Goal: Task Accomplishment & Management: Manage account settings

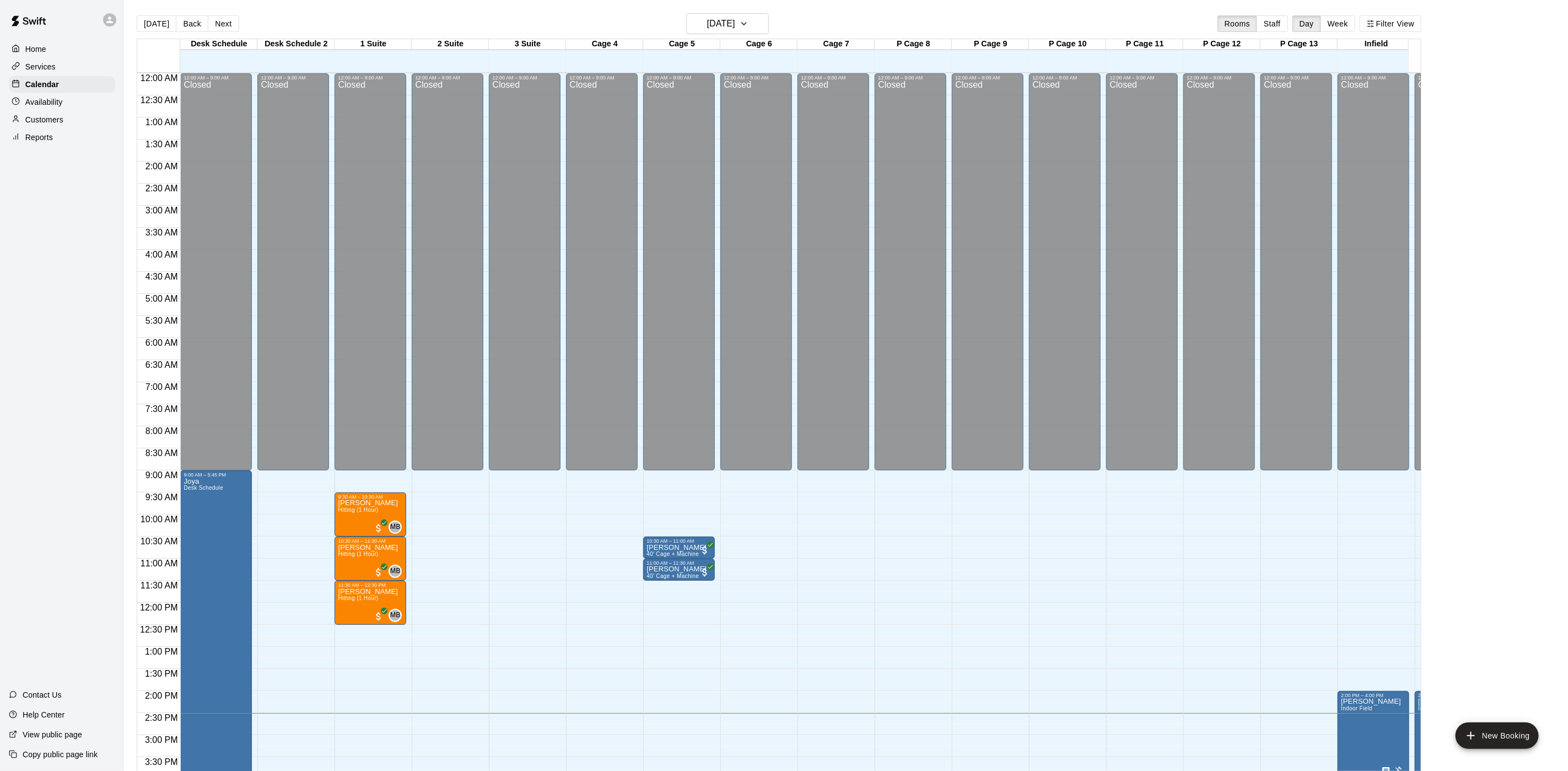
scroll to position [361, 0]
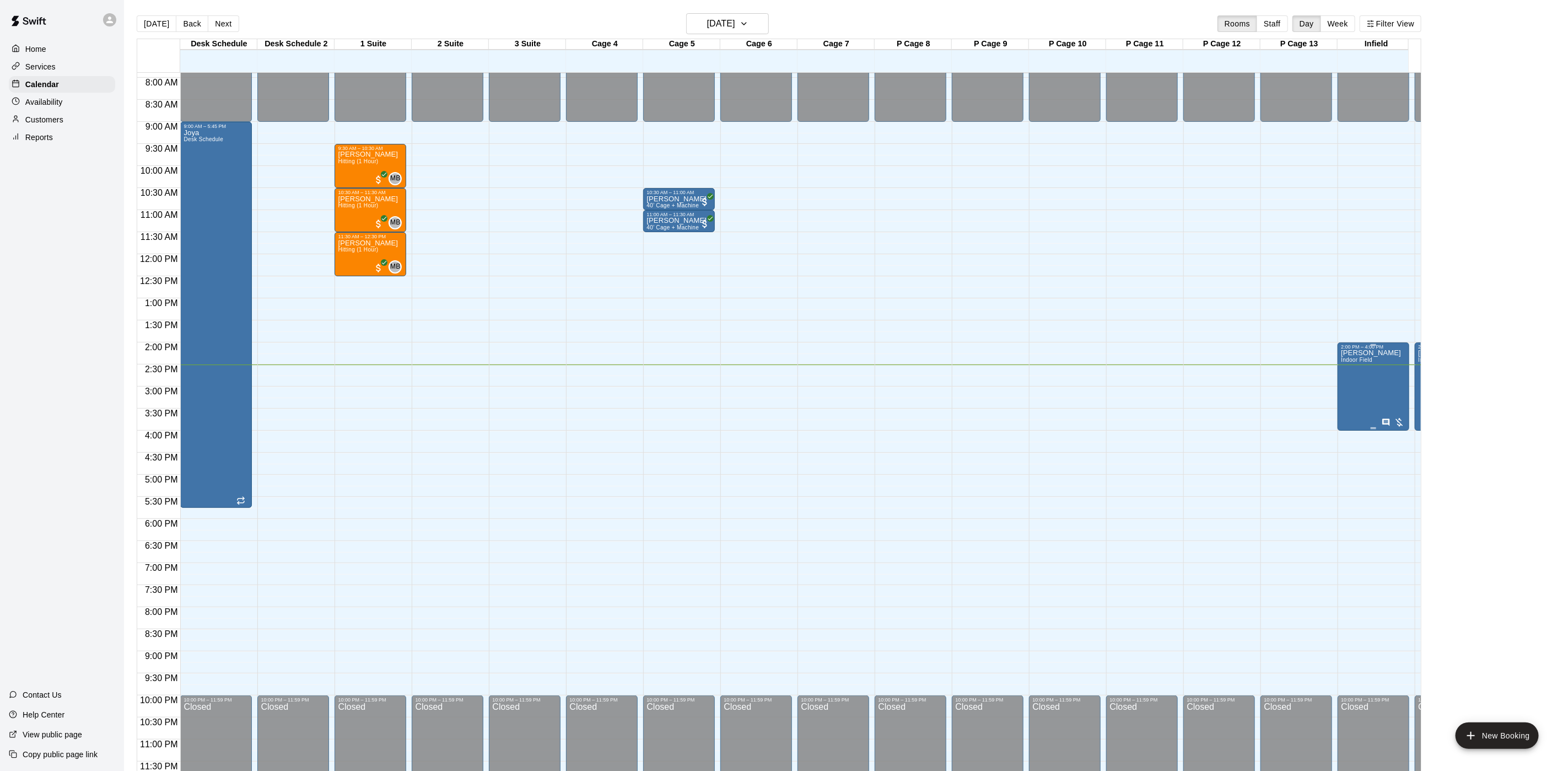
click at [1393, 394] on div "[PERSON_NAME][GEOGRAPHIC_DATA]" at bounding box center [1373, 735] width 65 height 771
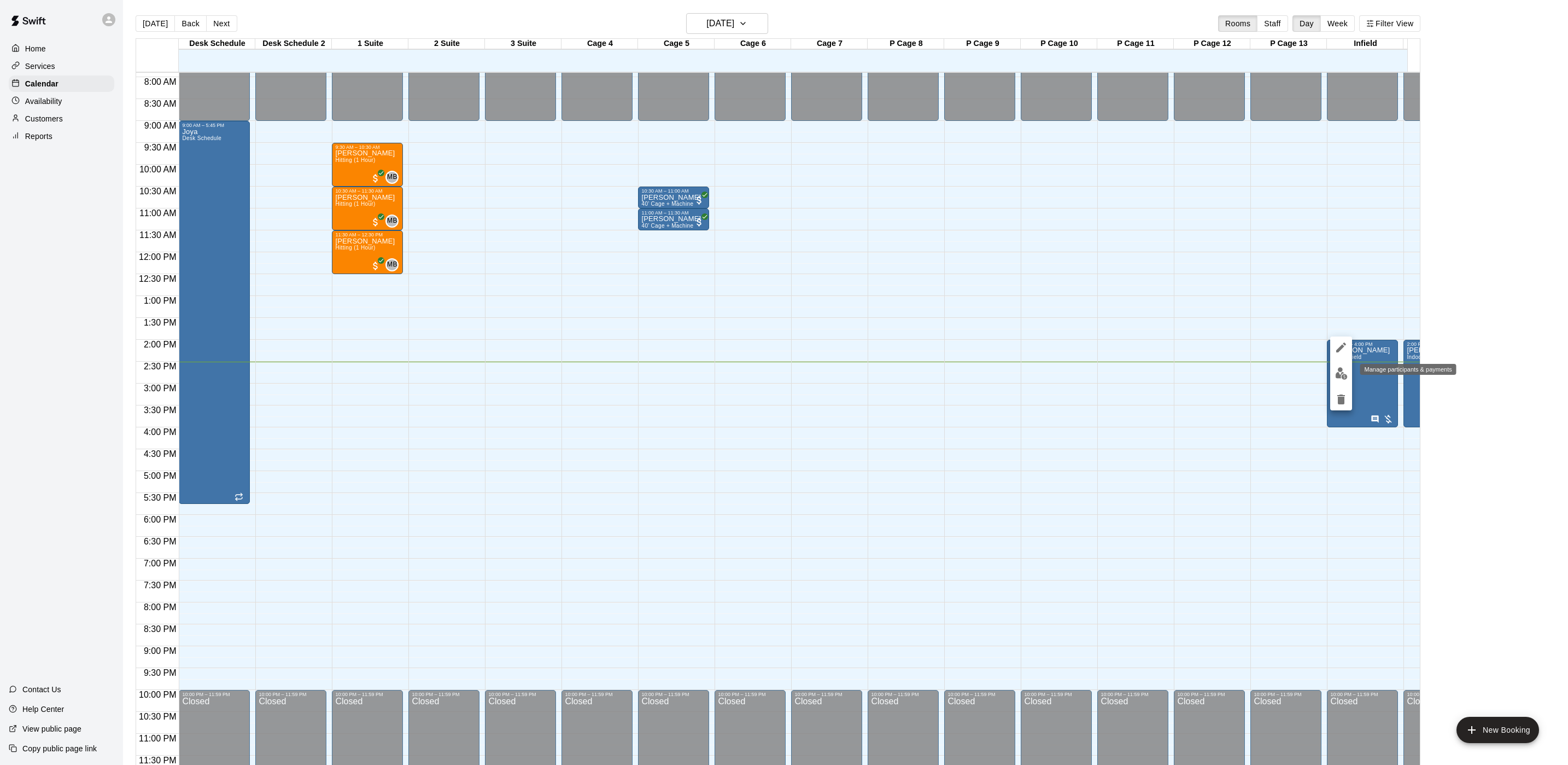
click at [1339, 373] on img "edit" at bounding box center [1342, 373] width 13 height 13
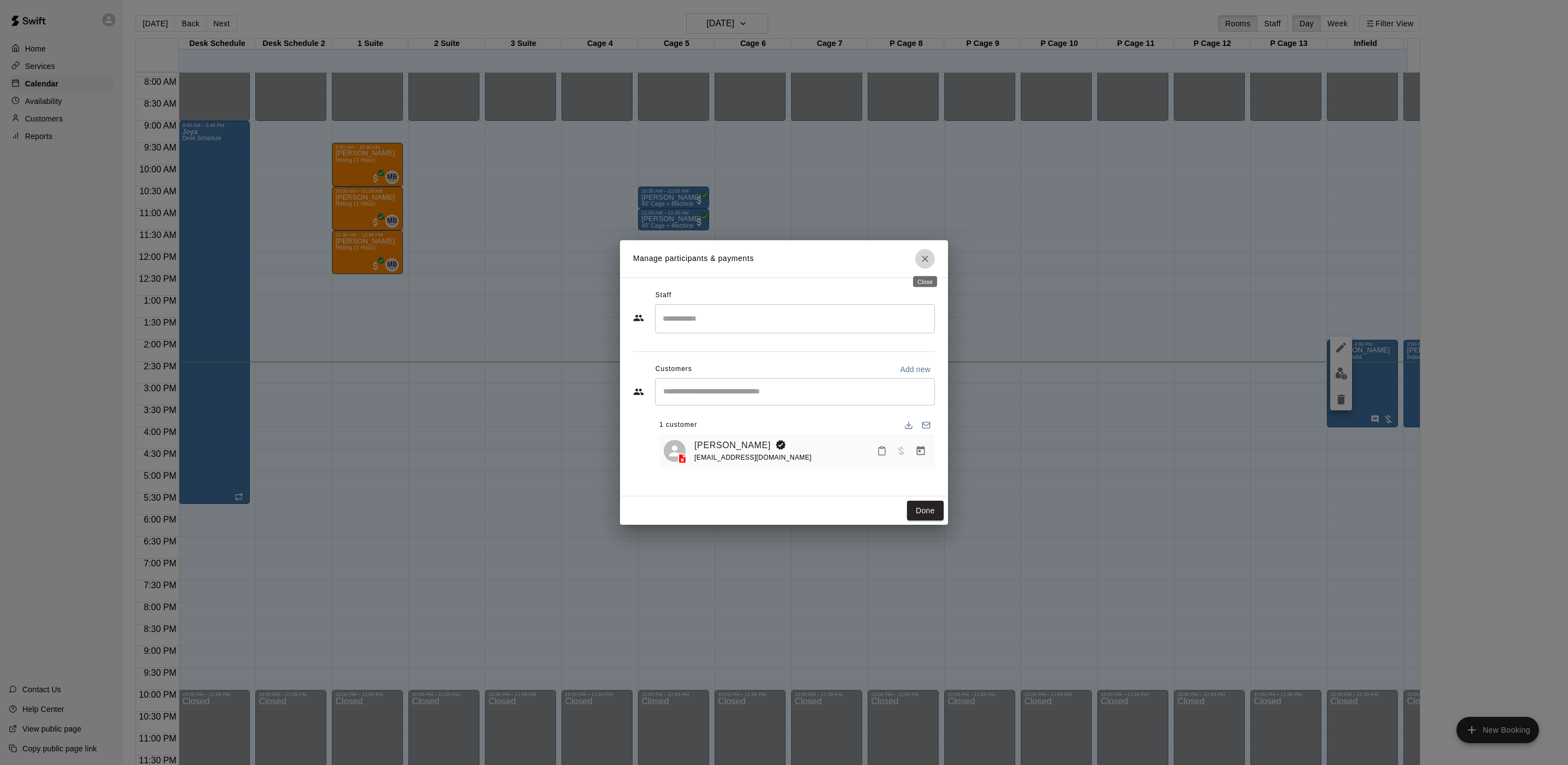
click at [920, 253] on icon "Close" at bounding box center [925, 259] width 11 height 11
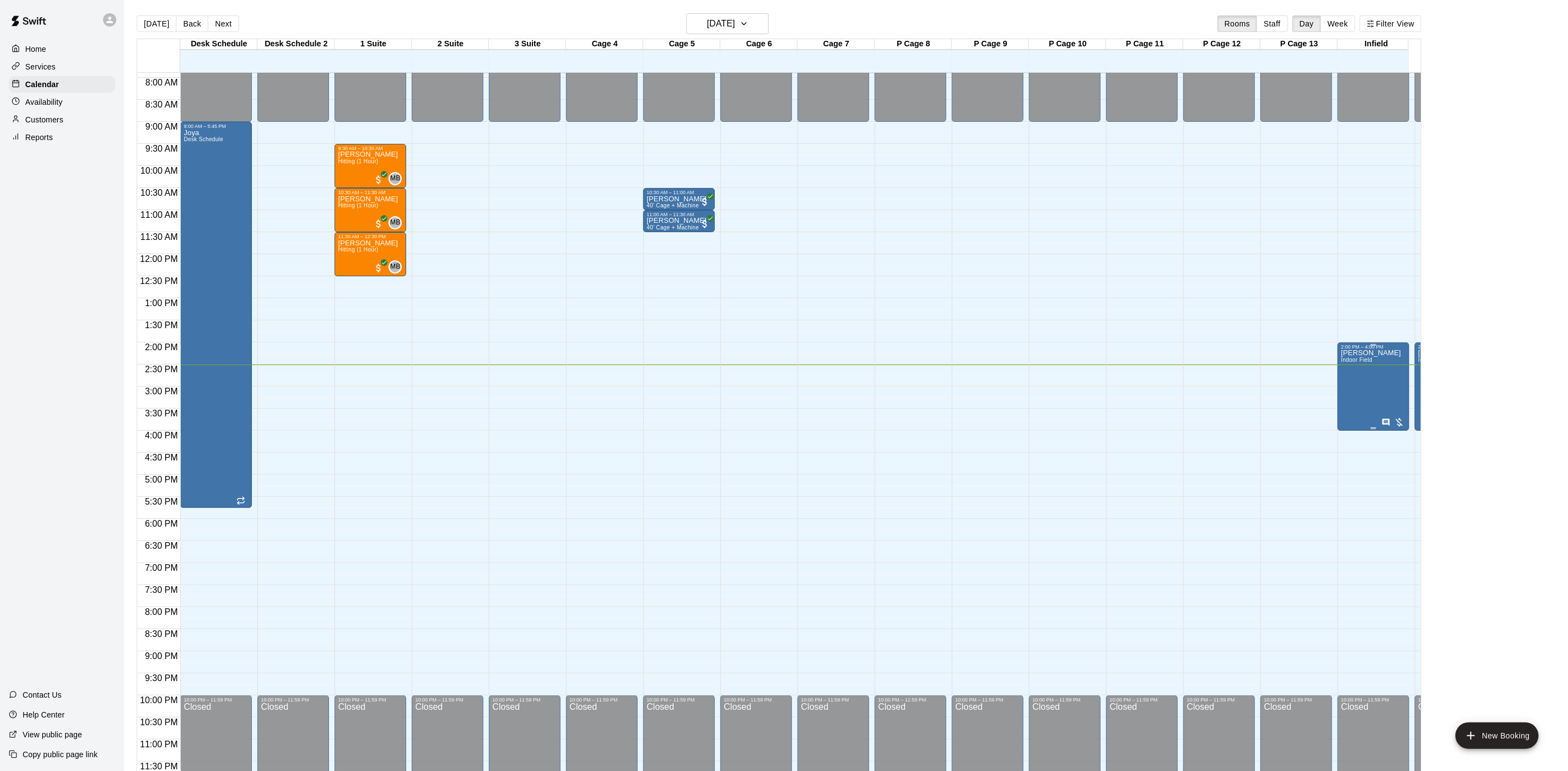
click at [1396, 394] on div "[PERSON_NAME][GEOGRAPHIC_DATA]" at bounding box center [1373, 735] width 65 height 771
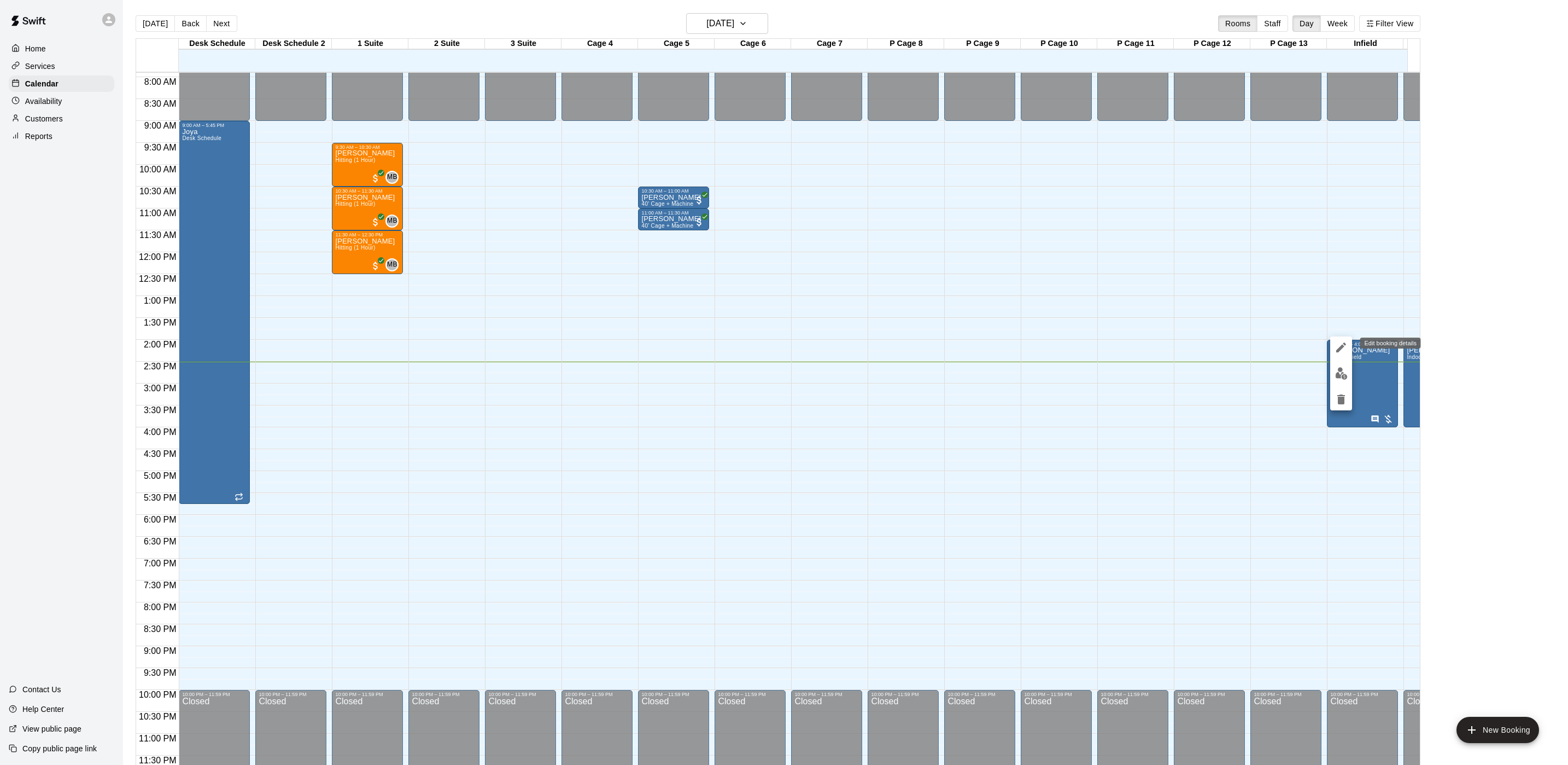
click at [1335, 351] on icon "edit" at bounding box center [1342, 348] width 13 height 13
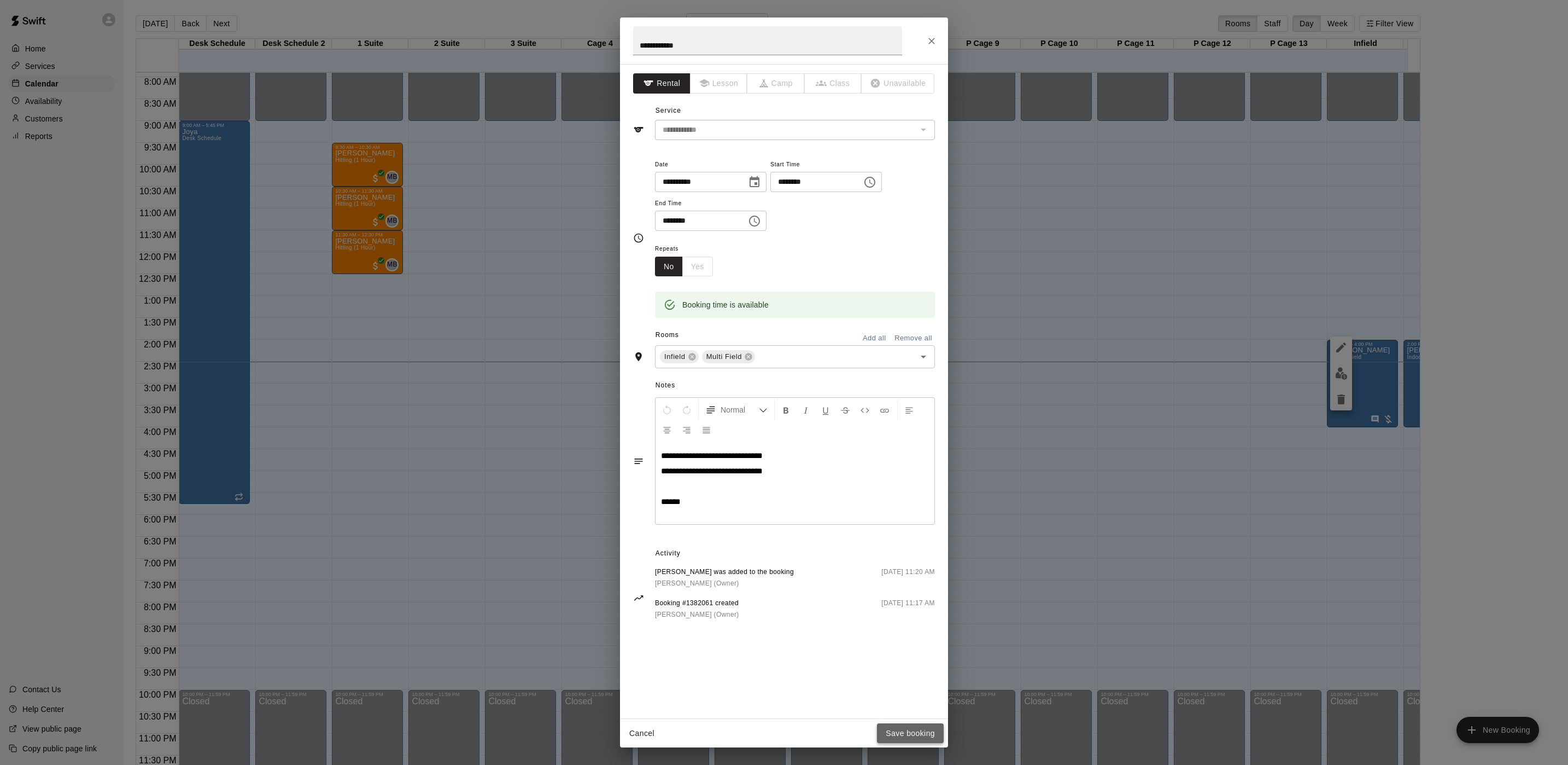
click at [921, 732] on button "Save booking" at bounding box center [911, 733] width 67 height 20
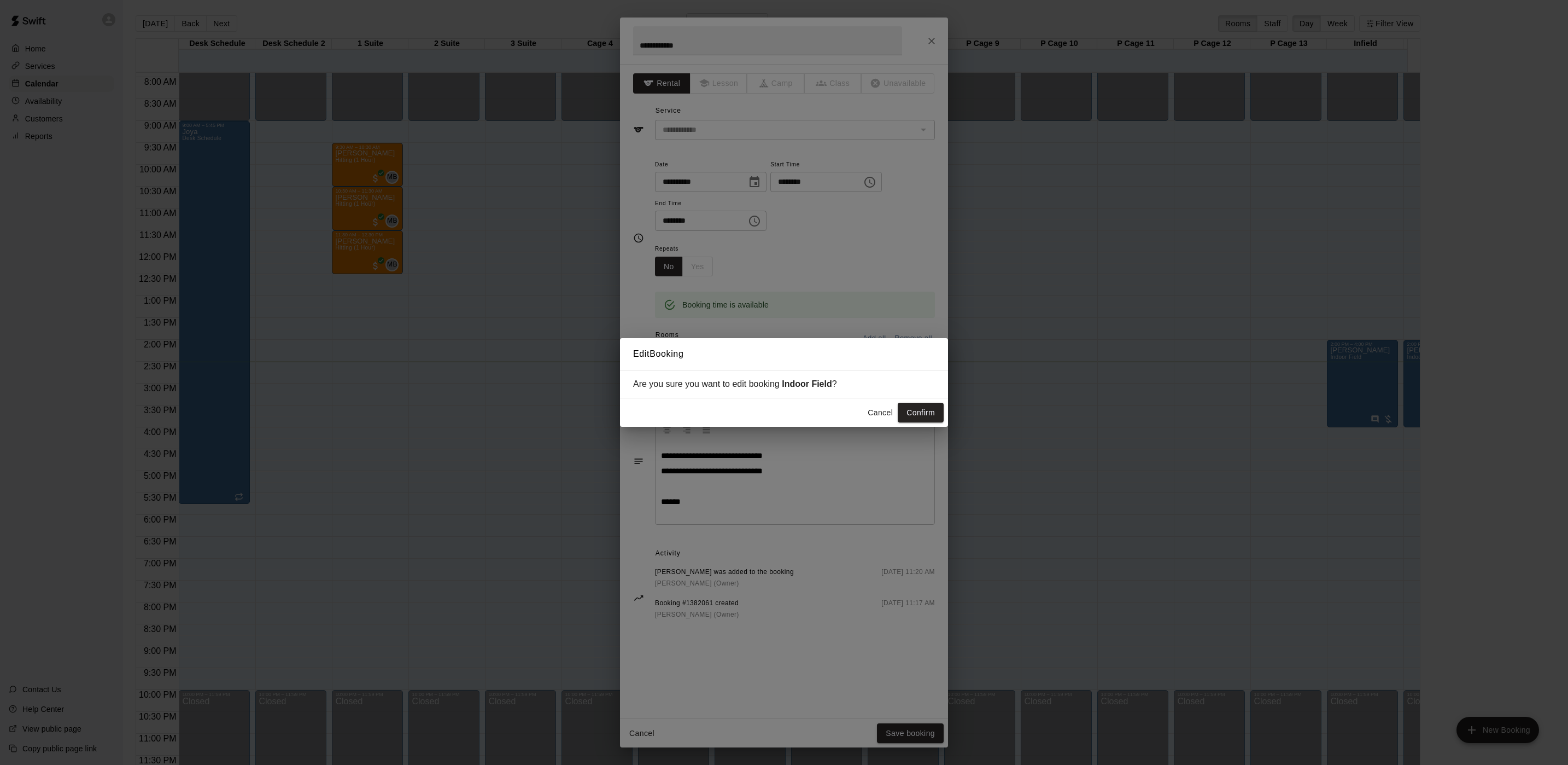
click at [911, 416] on button "Confirm" at bounding box center [921, 413] width 46 height 20
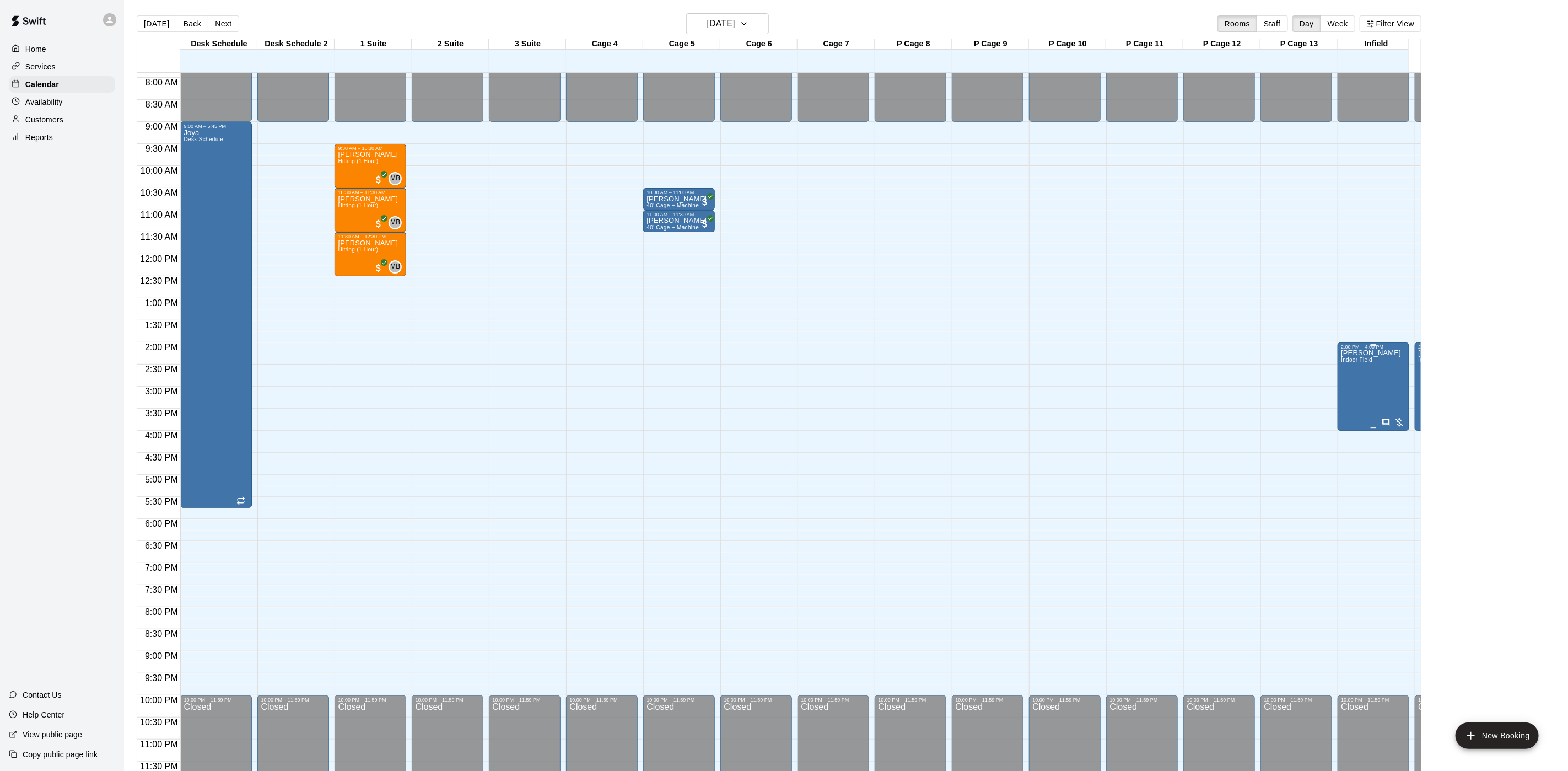
click at [1359, 358] on div "[PERSON_NAME][GEOGRAPHIC_DATA]" at bounding box center [1370, 735] width 60 height 771
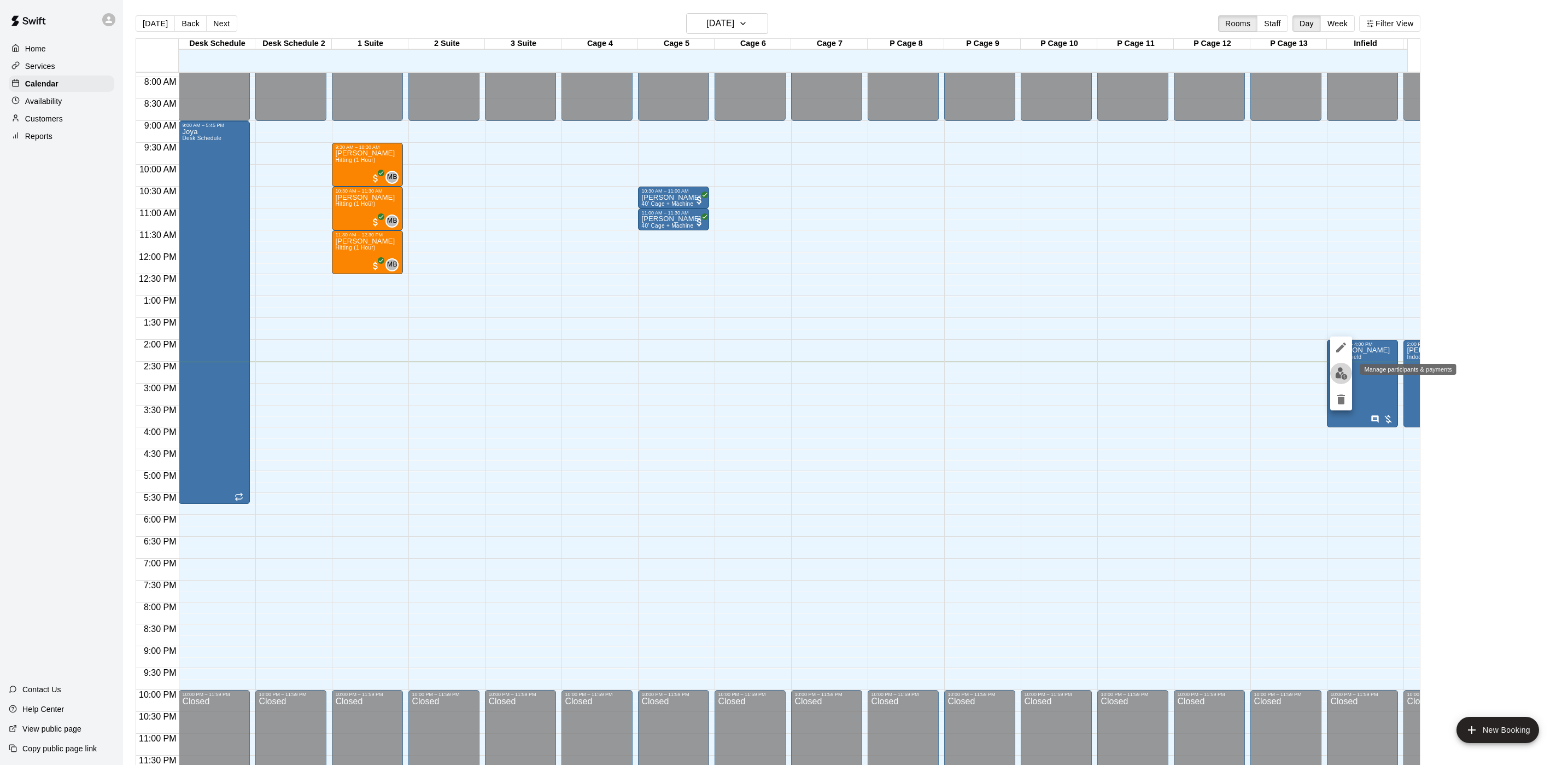
click at [1347, 374] on img "edit" at bounding box center [1342, 373] width 13 height 13
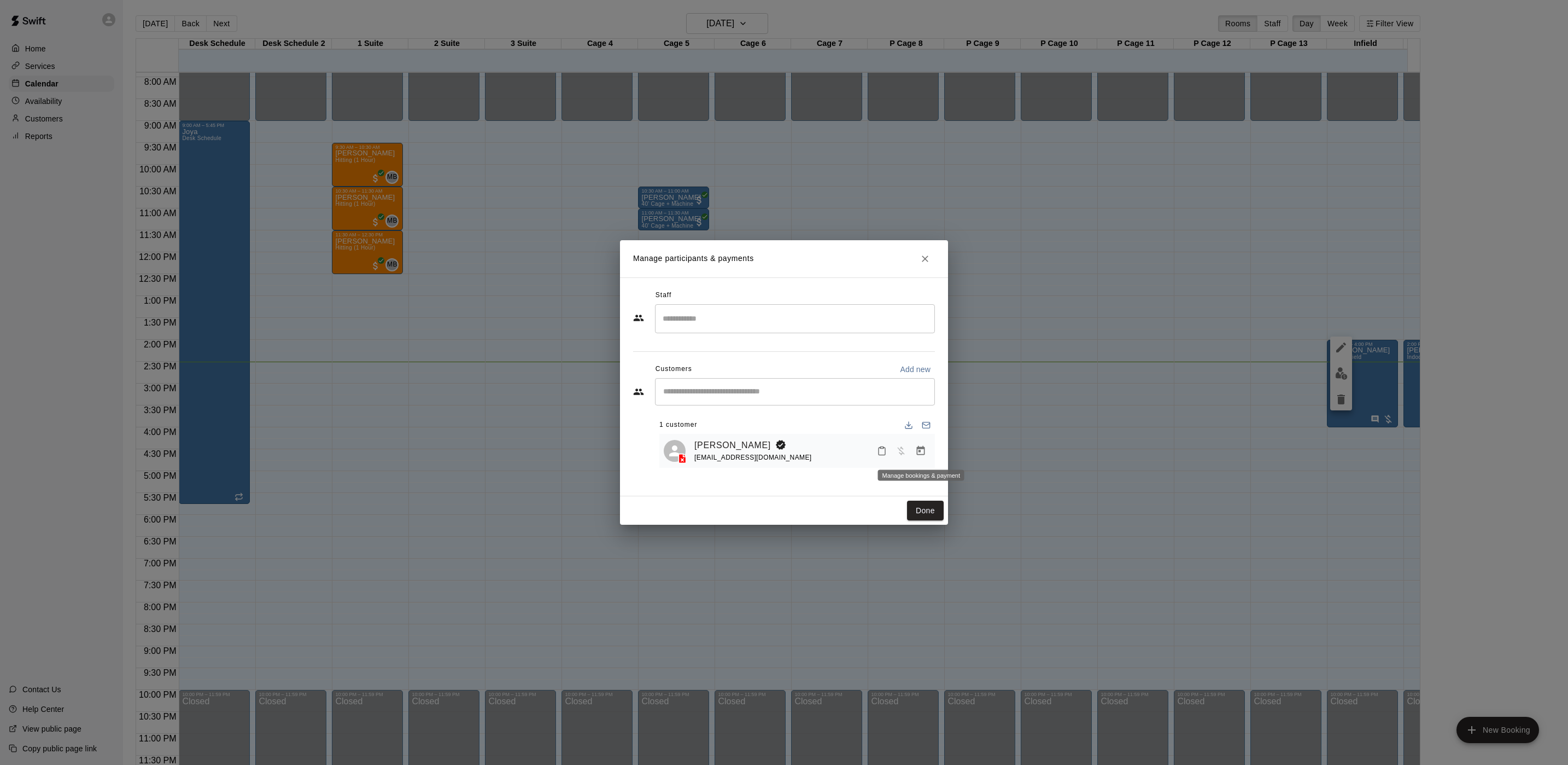
click at [922, 449] on icon "Manage bookings & payment" at bounding box center [921, 450] width 8 height 9
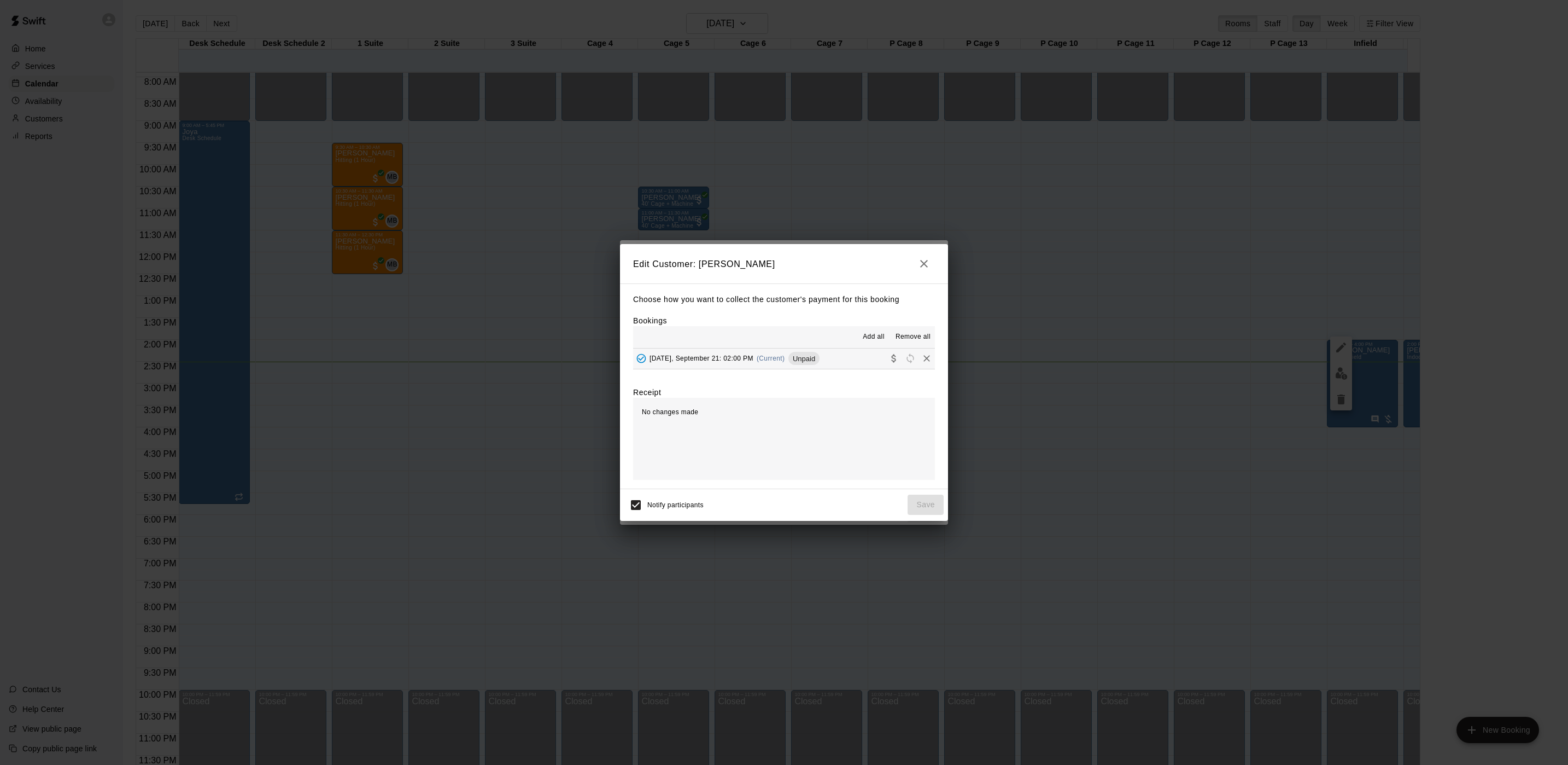
click at [989, 206] on div "Edit Customer: [PERSON_NAME] Choose how you want to collect the customer's paym…" at bounding box center [784, 382] width 1568 height 765
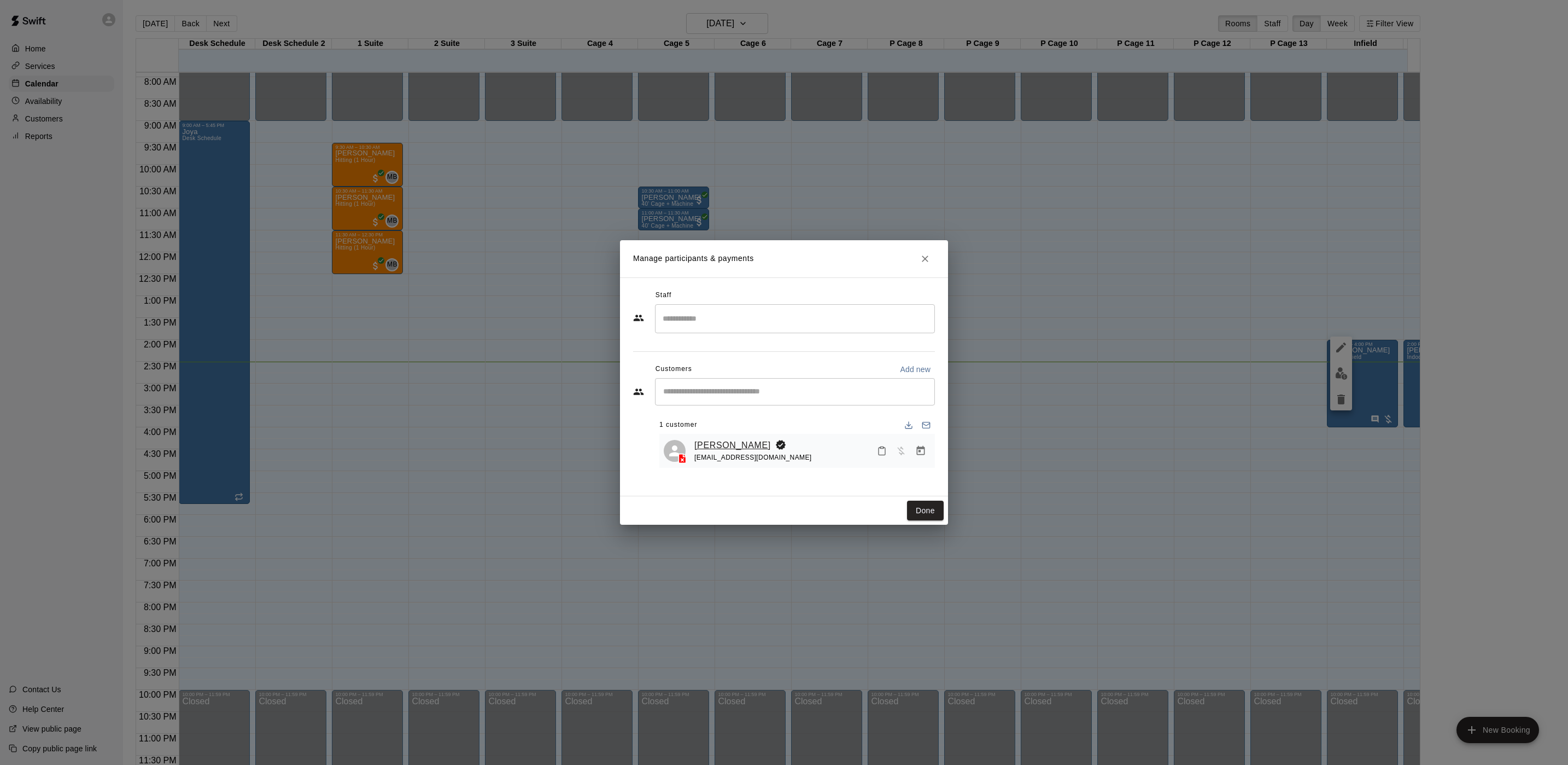
click at [742, 438] on link "[PERSON_NAME]" at bounding box center [732, 446] width 76 height 15
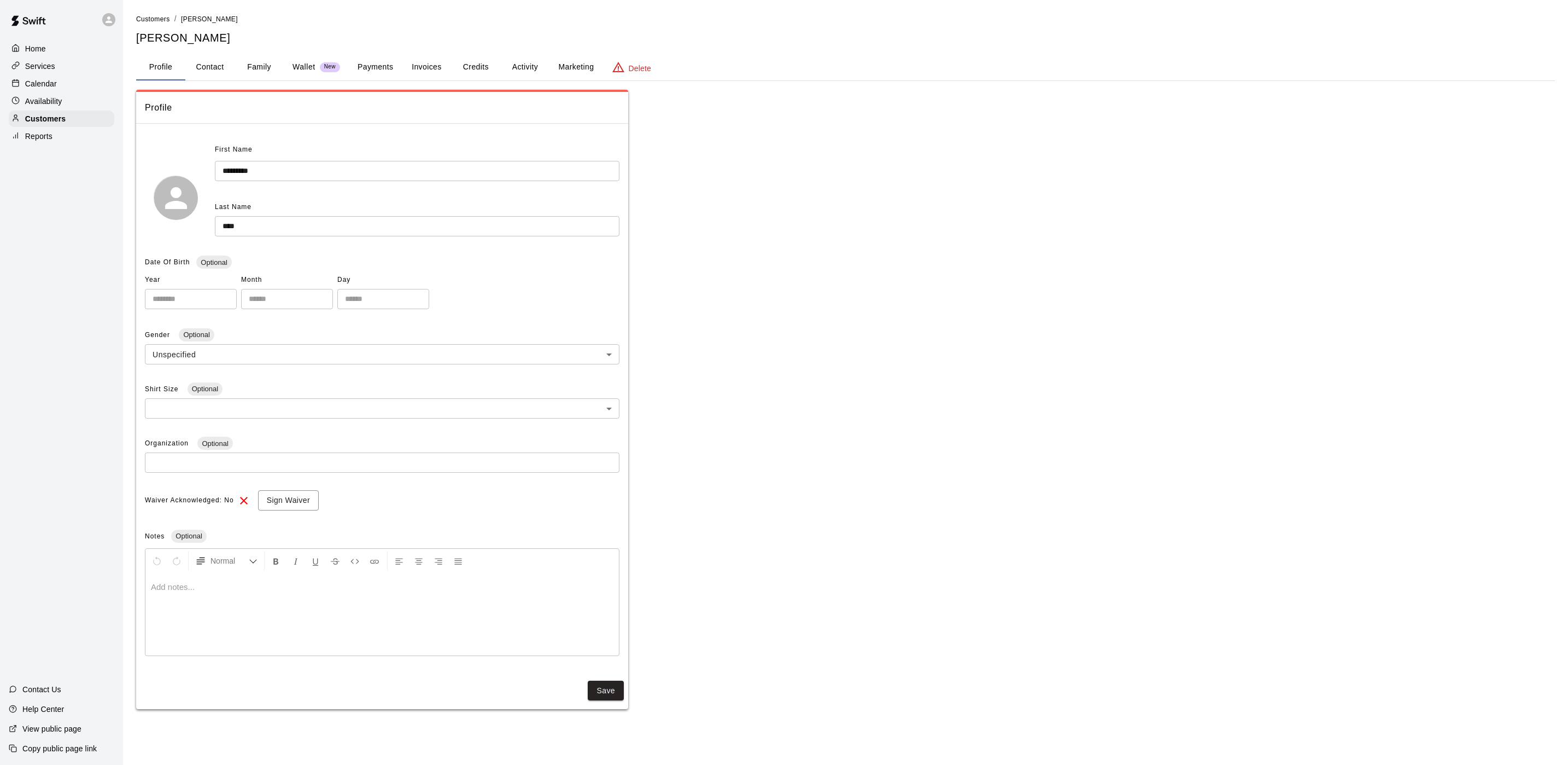
click at [381, 63] on button "Payments" at bounding box center [375, 67] width 53 height 27
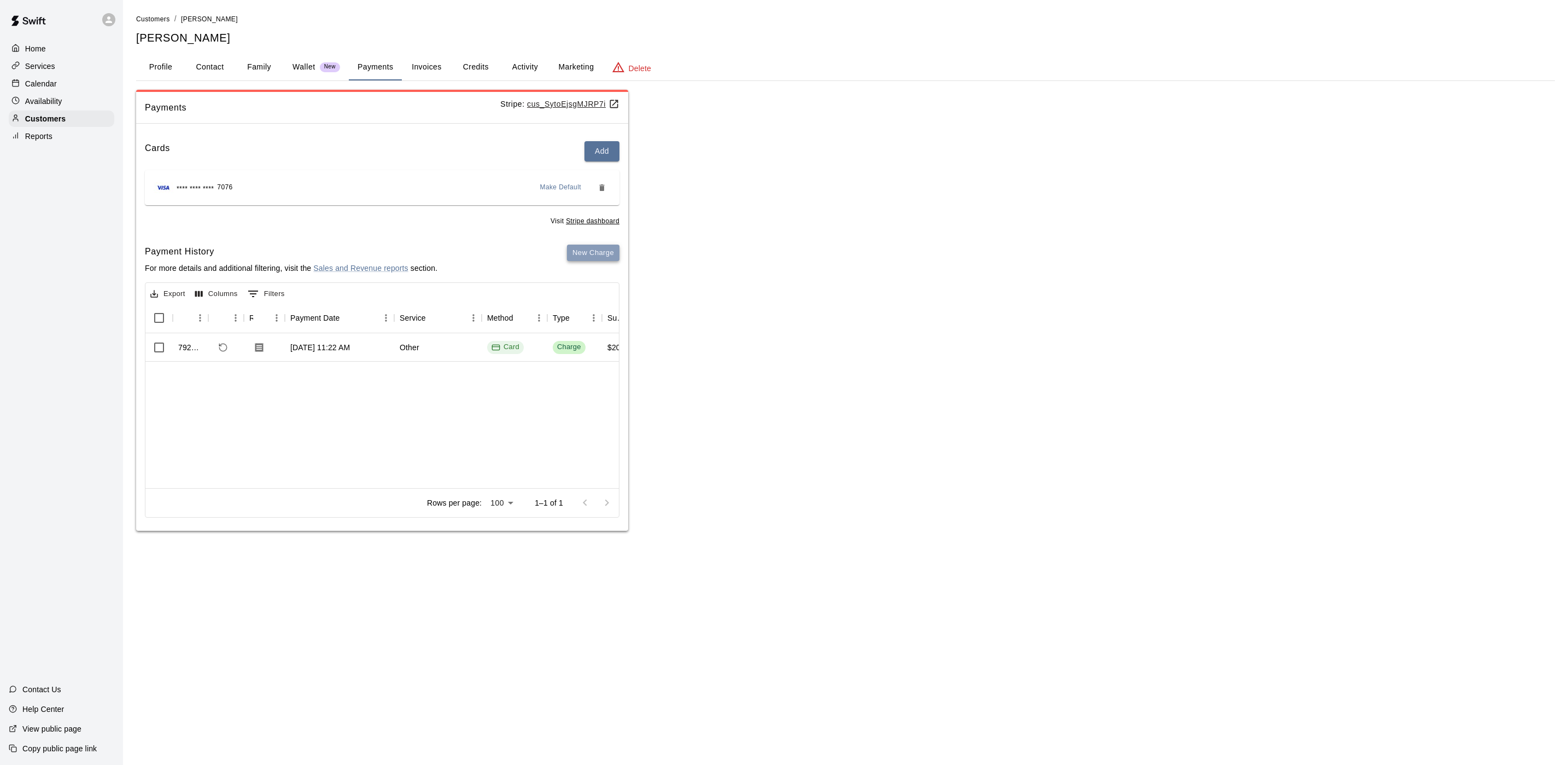
click at [582, 253] on button "New Charge" at bounding box center [592, 253] width 52 height 17
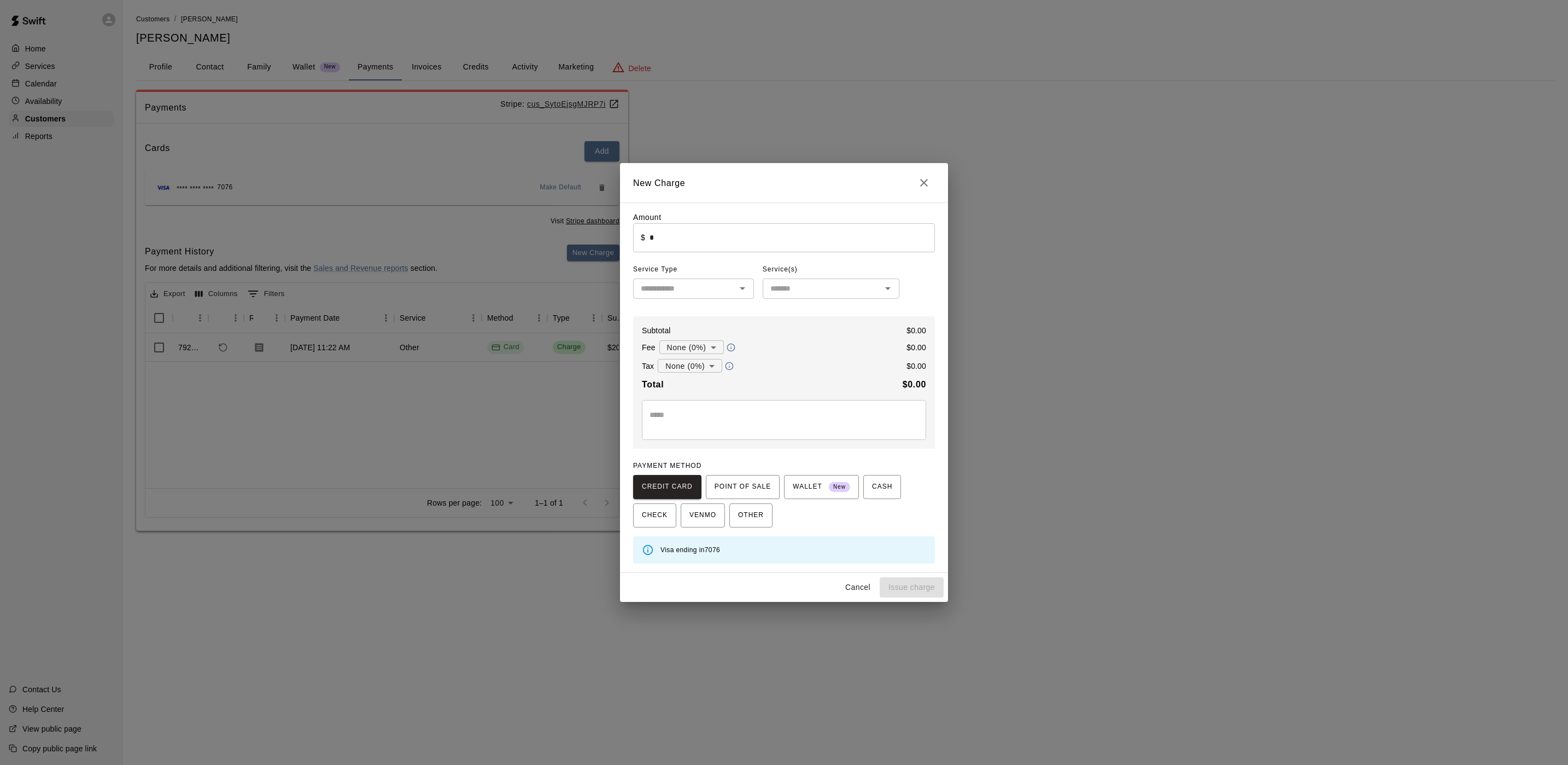
click at [753, 248] on input "*" at bounding box center [791, 238] width 285 height 29
click at [788, 14] on div "New Charge Amount ​ $ ****** ​ Service Type ​ Service(s) ​ Subtotal $ 200.00 Fe…" at bounding box center [784, 382] width 1568 height 765
type input "*"
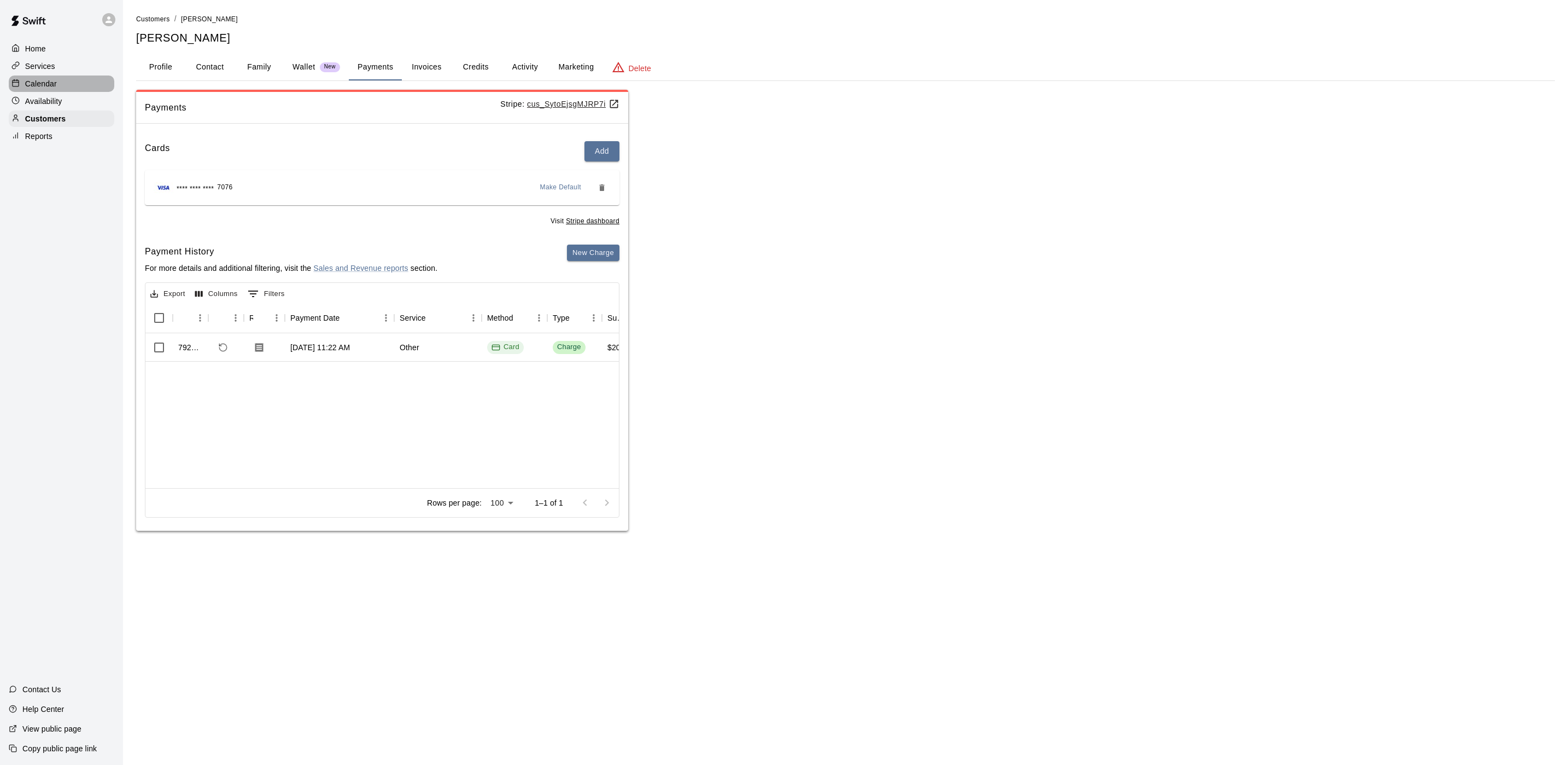
click at [43, 87] on p "Calendar" at bounding box center [40, 83] width 32 height 11
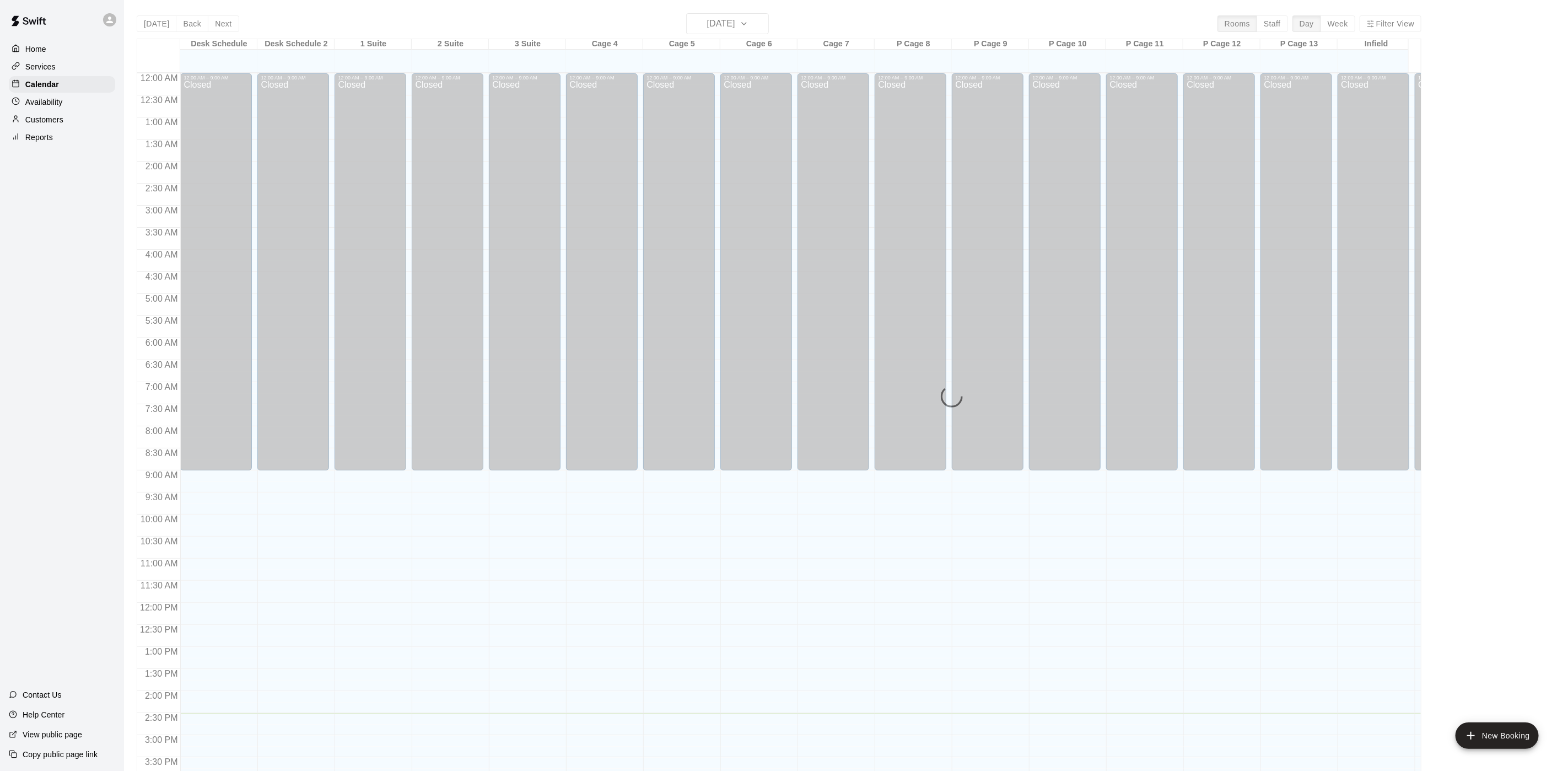
scroll to position [316, 0]
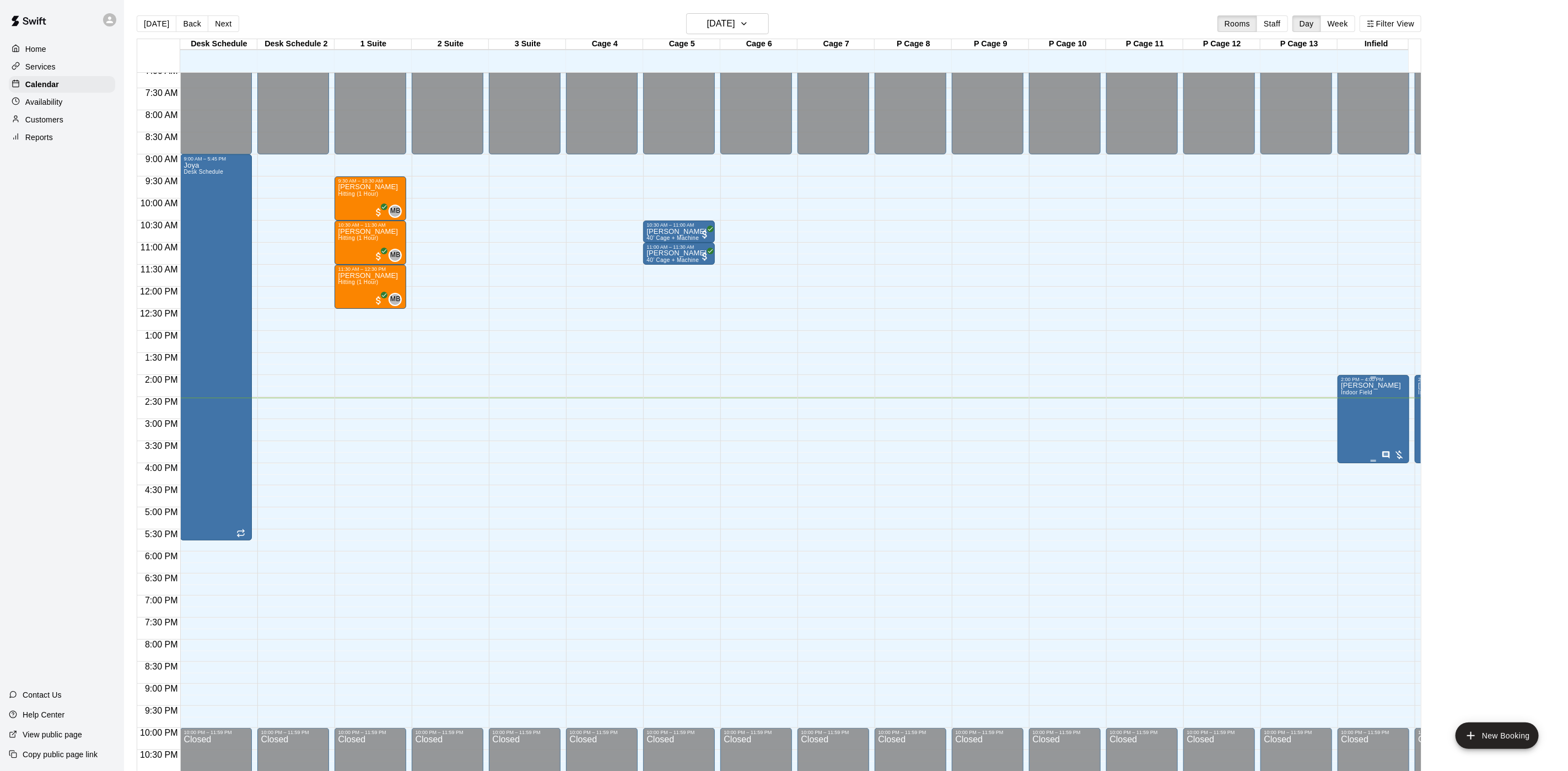
click at [1348, 415] on div "[PERSON_NAME][GEOGRAPHIC_DATA]" at bounding box center [1370, 767] width 60 height 771
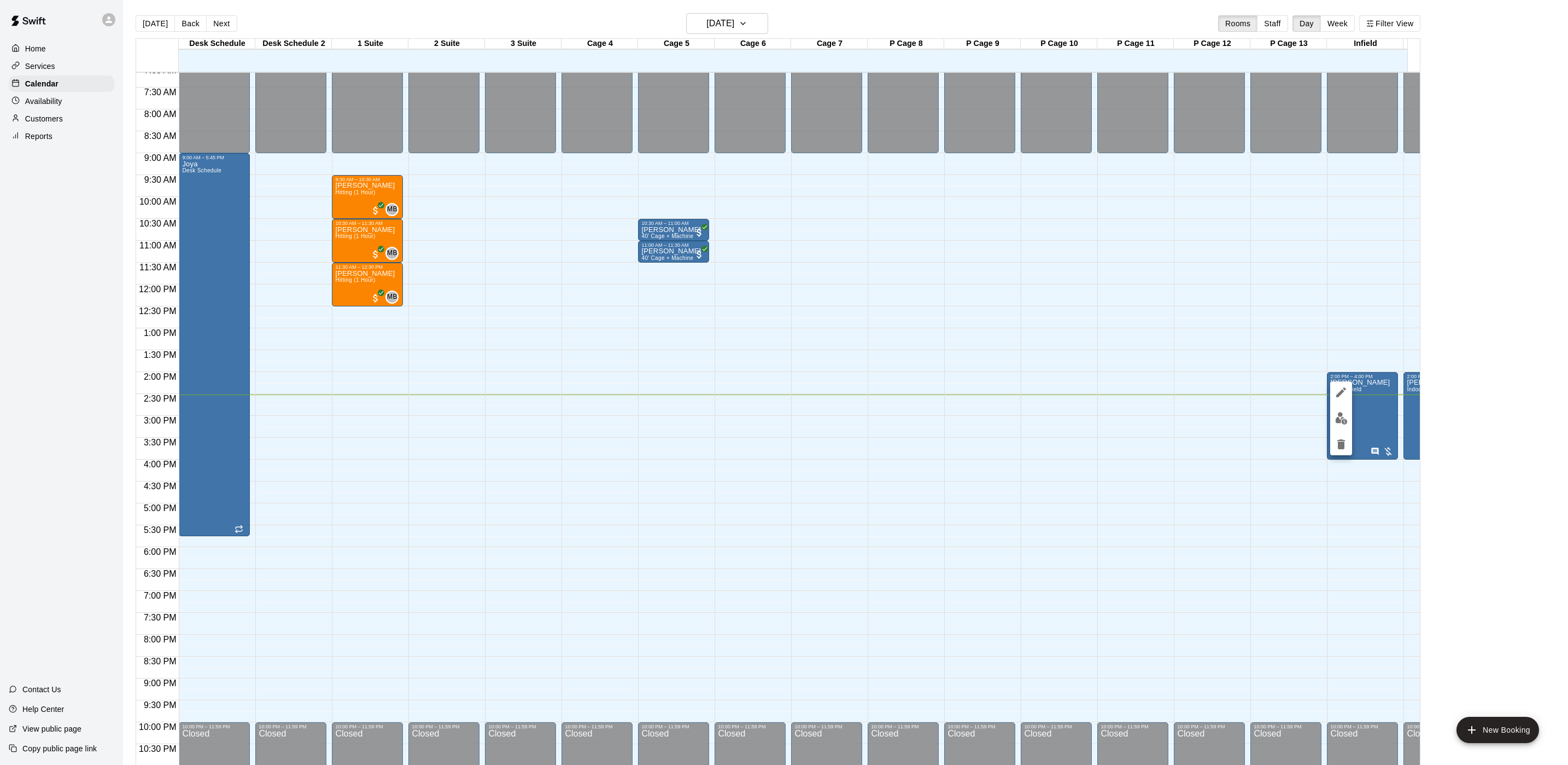
click at [1331, 424] on div at bounding box center [1342, 418] width 22 height 74
click at [1339, 412] on img "edit" at bounding box center [1342, 418] width 13 height 13
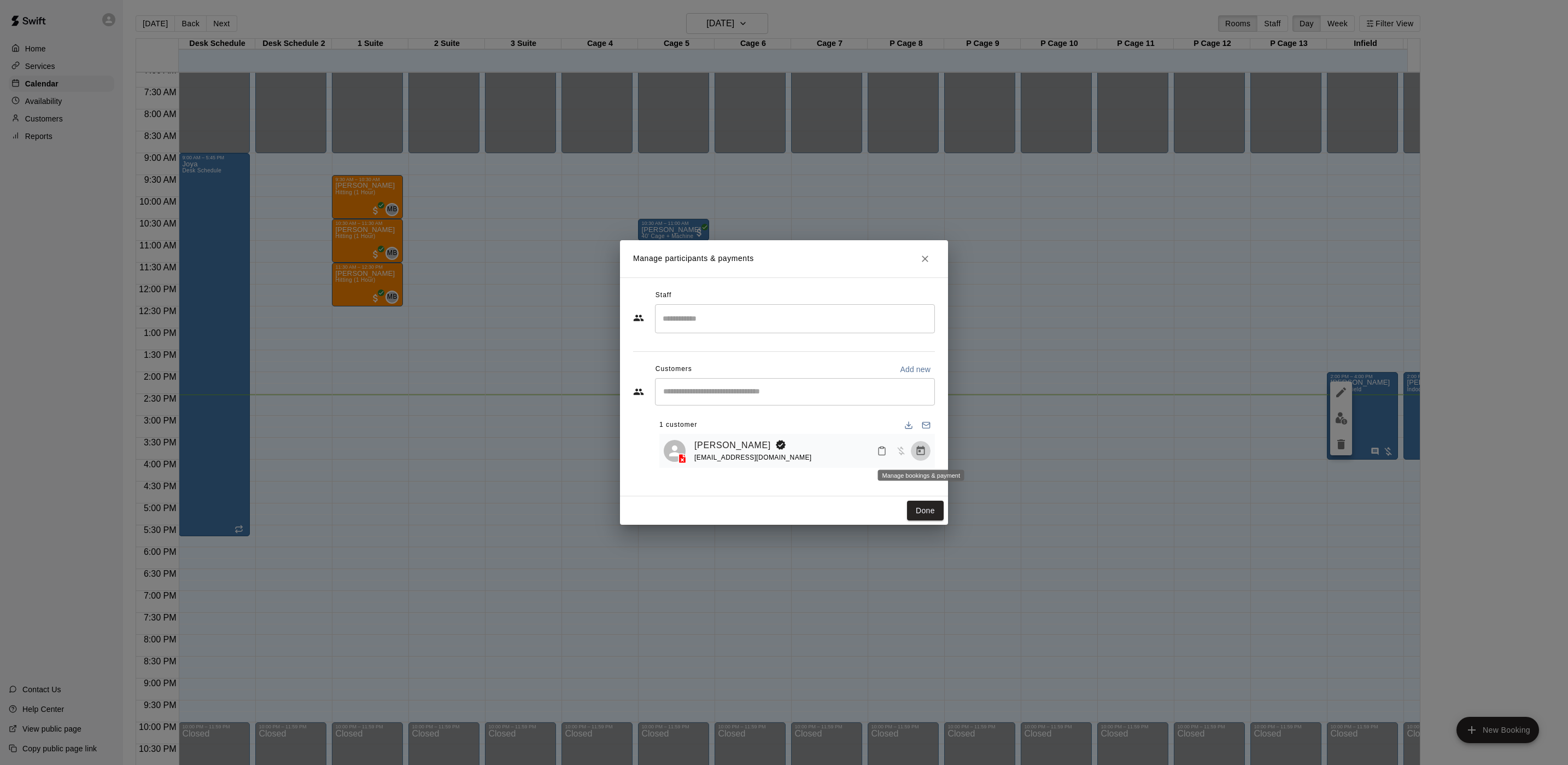
click at [916, 445] on button "Manage bookings & payment" at bounding box center [921, 450] width 19 height 19
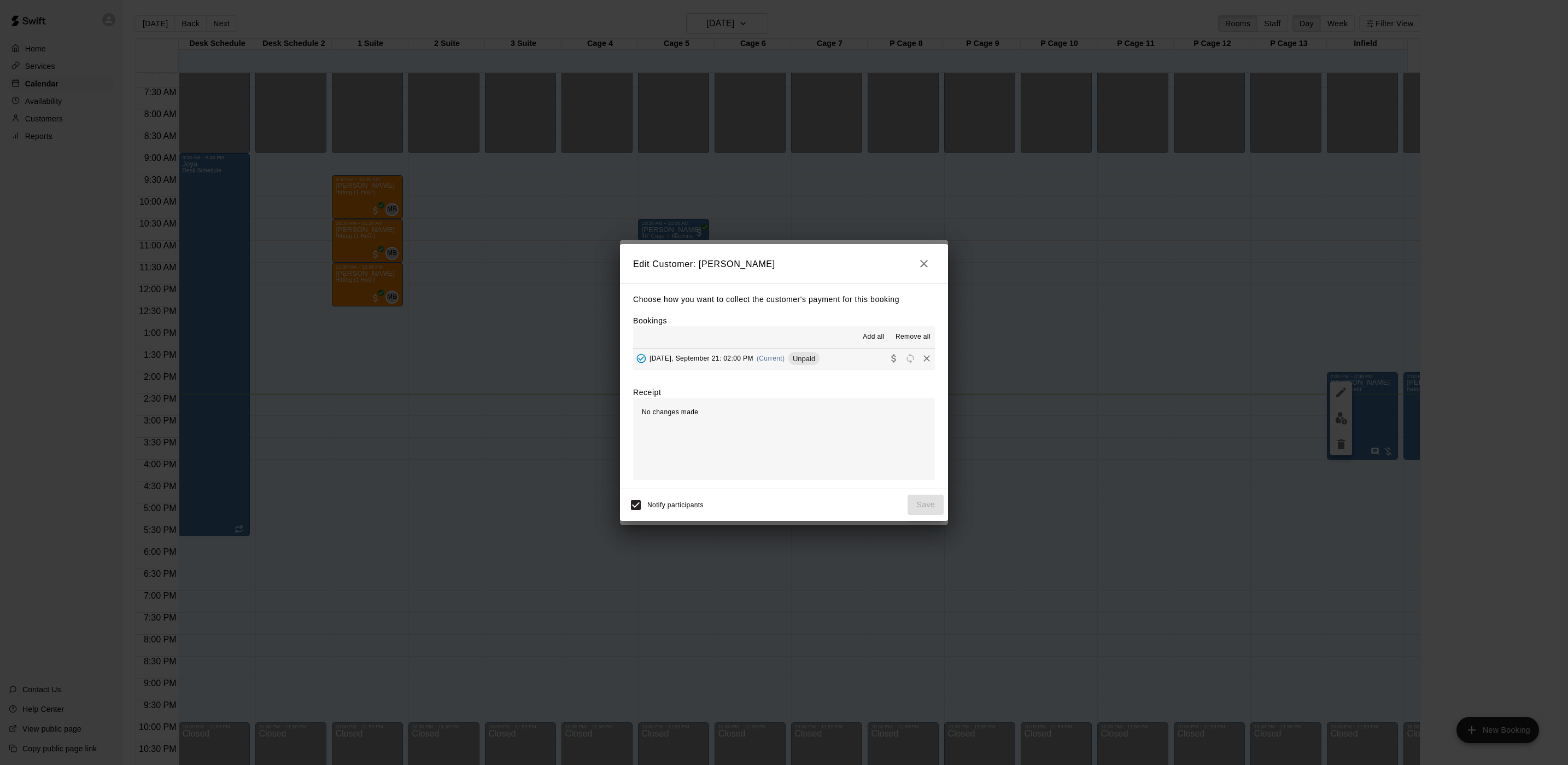
click at [867, 354] on button "[DATE], September 21: 02:00 PM (Current) Unpaid" at bounding box center [784, 359] width 302 height 20
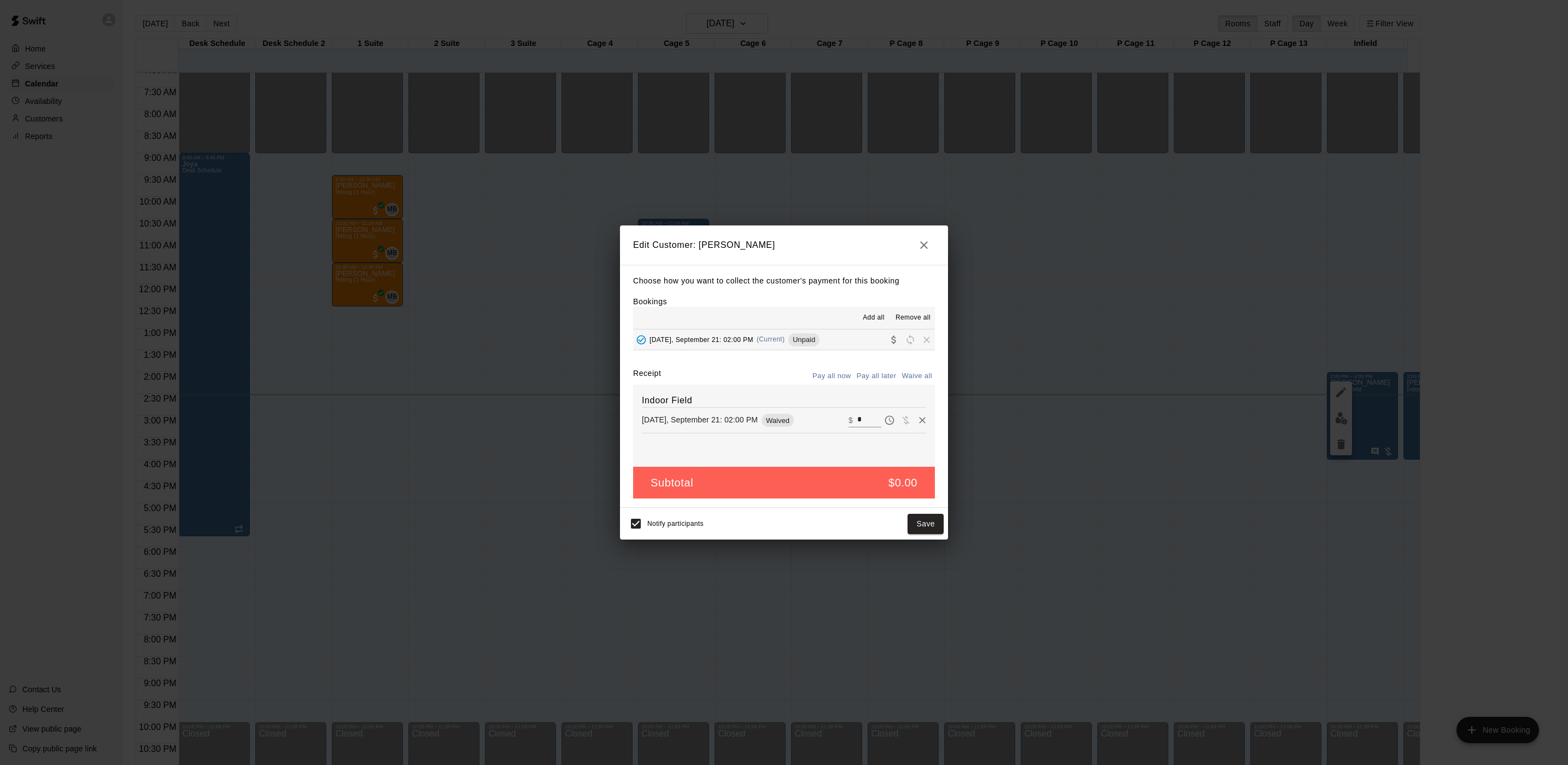
click at [859, 416] on input "*" at bounding box center [869, 420] width 24 height 15
type input "***"
click at [907, 529] on button "Checkout" at bounding box center [918, 524] width 51 height 20
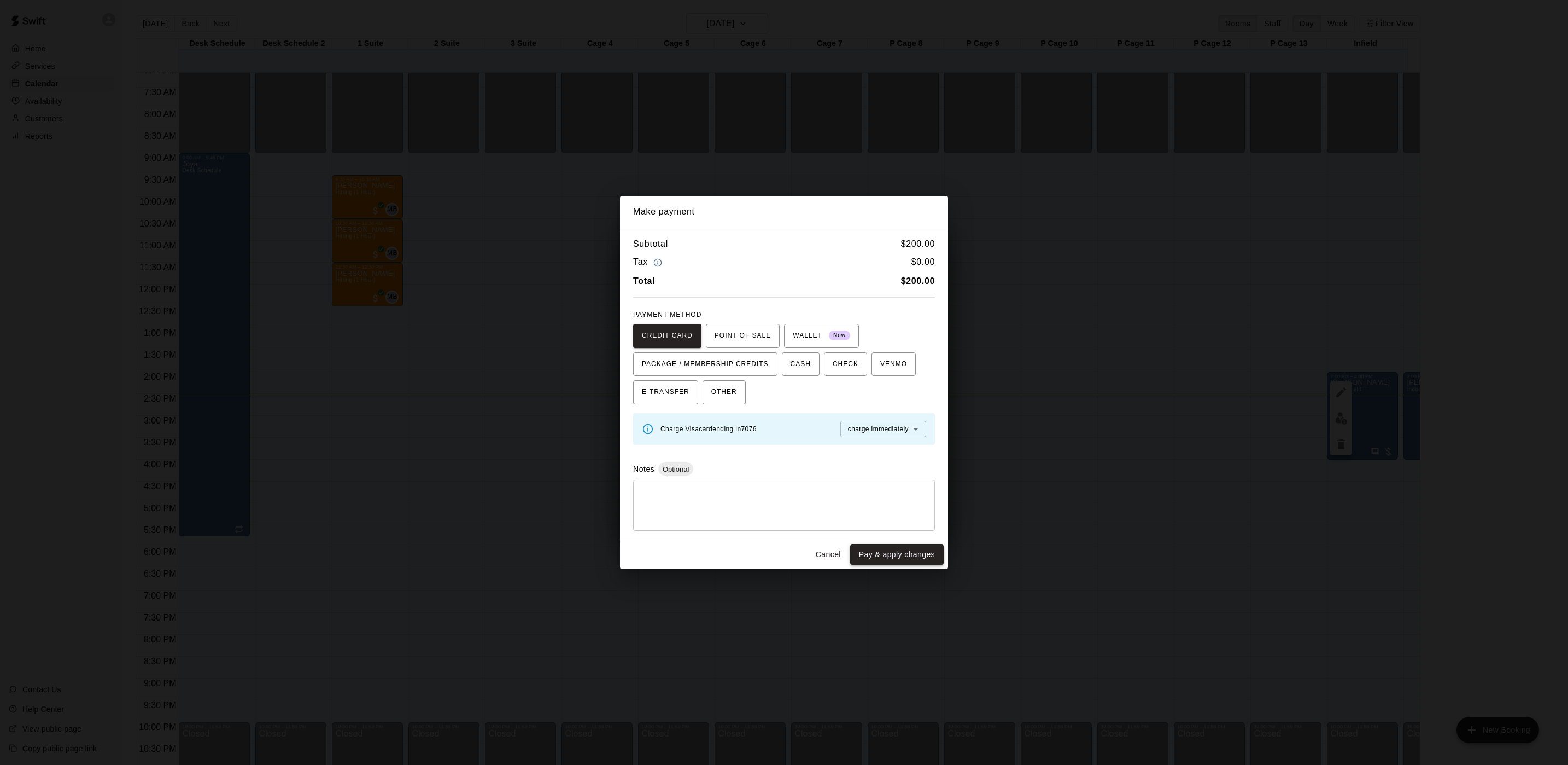
click at [884, 551] on button "Pay & apply changes" at bounding box center [897, 554] width 94 height 20
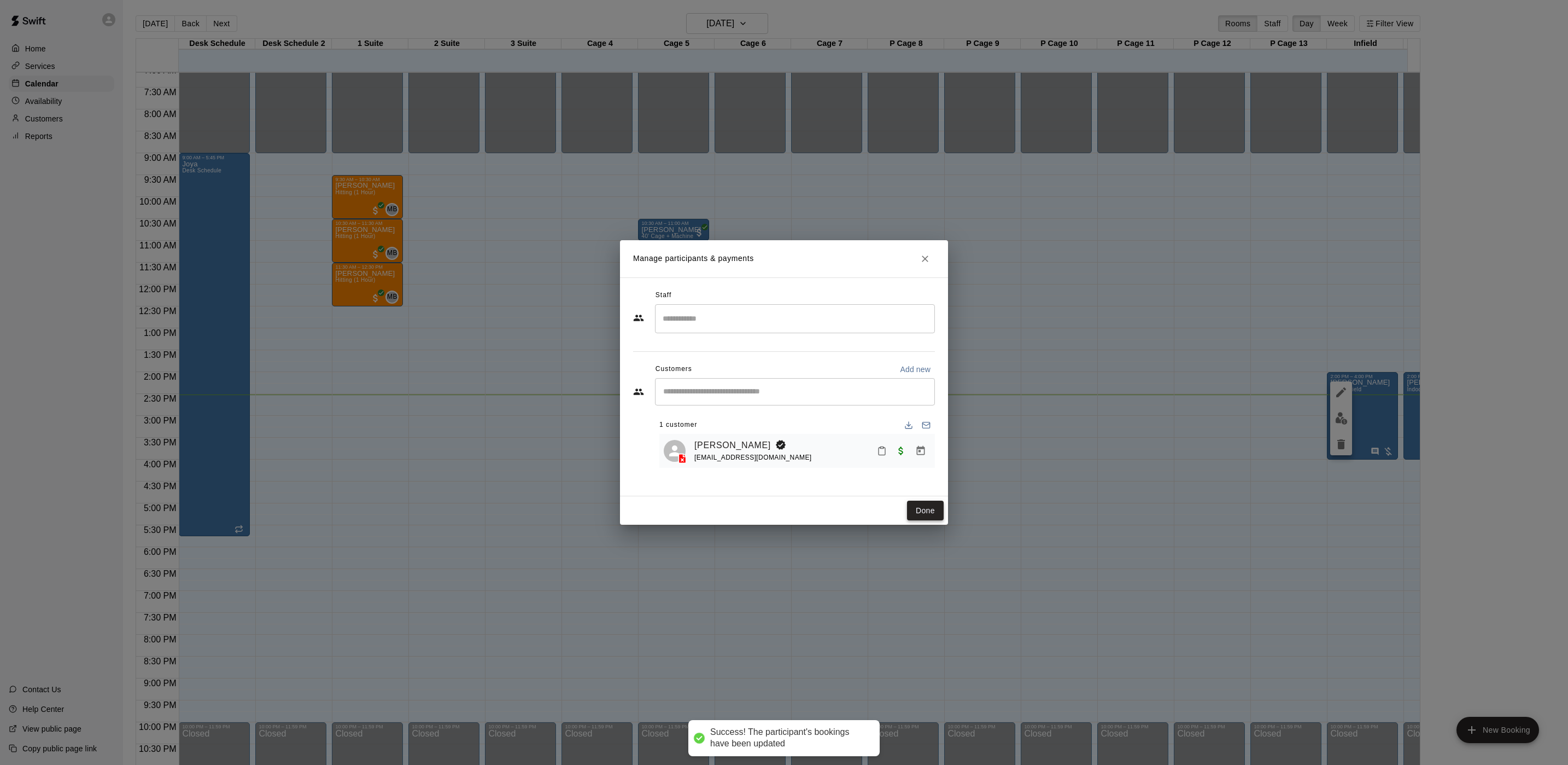
click at [931, 516] on button "Done" at bounding box center [925, 511] width 37 height 20
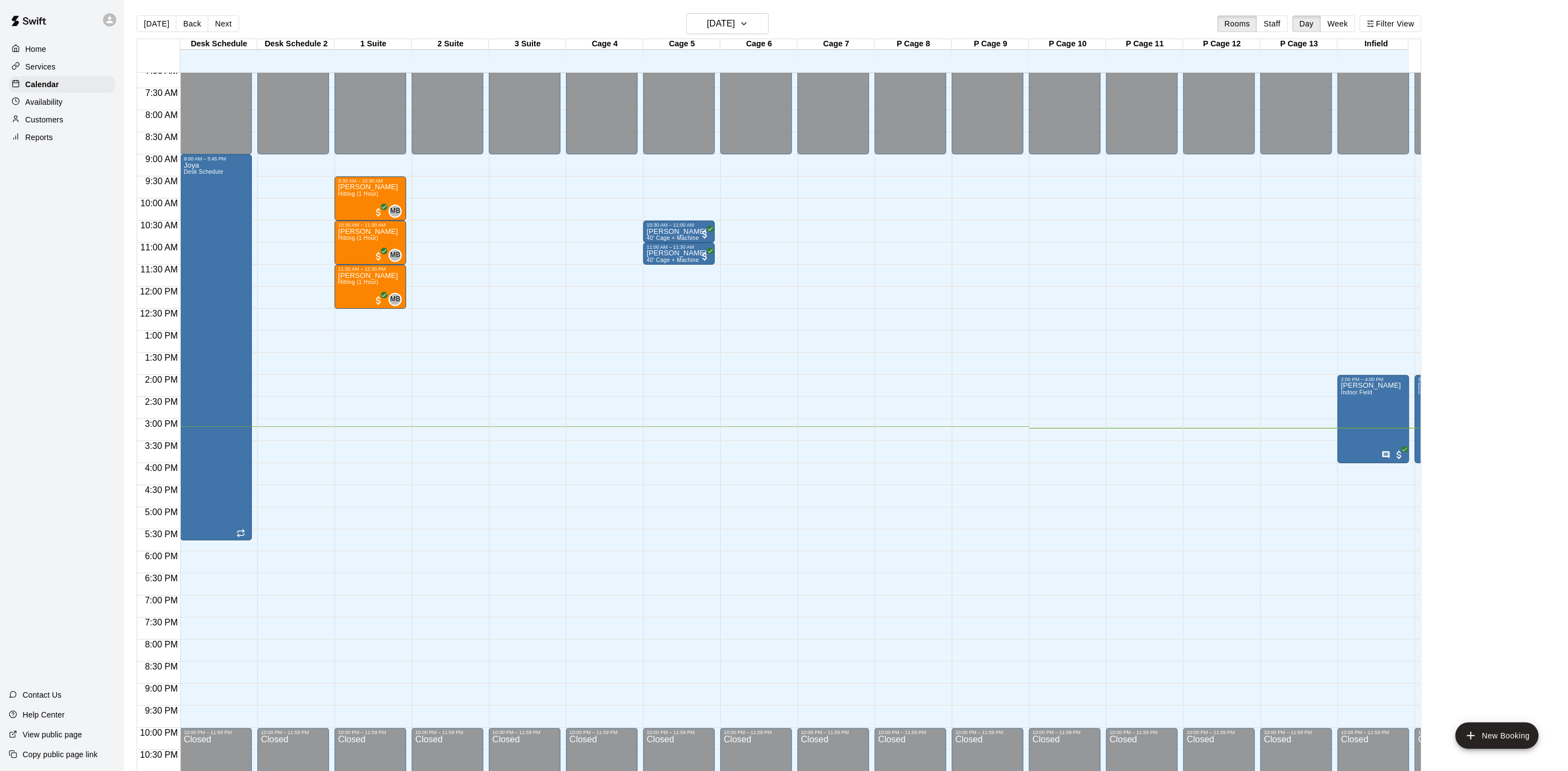
scroll to position [17, 0]
